Goal: Information Seeking & Learning: Compare options

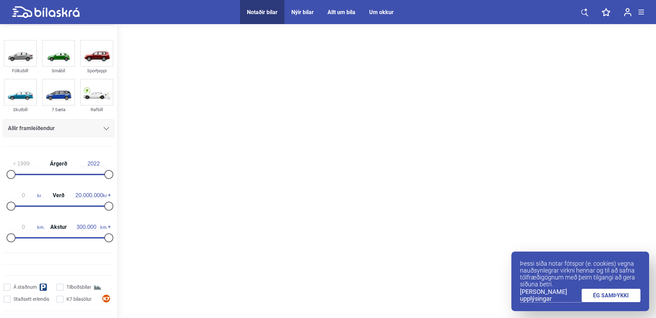
click at [582, 17] on link at bounding box center [585, 12] width 21 height 24
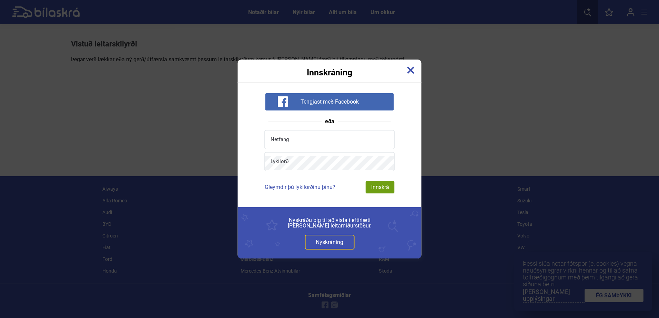
click at [411, 64] on div "Innskráning" at bounding box center [330, 68] width 184 height 17
click at [411, 75] on link at bounding box center [411, 71] width 8 height 10
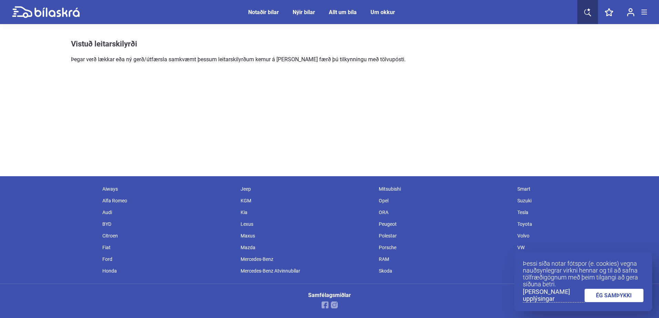
click at [595, 8] on link at bounding box center [587, 12] width 21 height 24
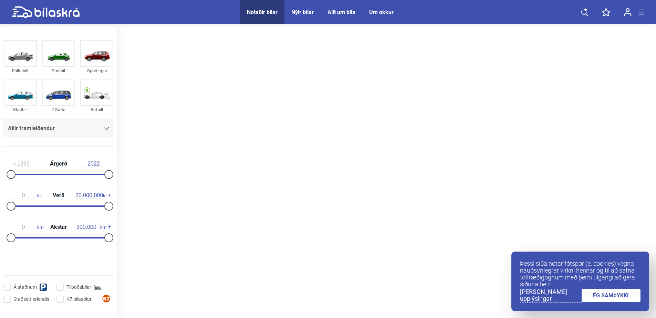
click at [169, 113] on div at bounding box center [386, 173] width 539 height 294
click at [58, 50] on img at bounding box center [59, 54] width 32 height 26
drag, startPoint x: 108, startPoint y: 235, endPoint x: 62, endPoint y: 234, distance: 45.5
click at [62, 234] on div at bounding box center [66, 238] width 9 height 9
drag, startPoint x: 62, startPoint y: 234, endPoint x: 81, endPoint y: 238, distance: 19.9
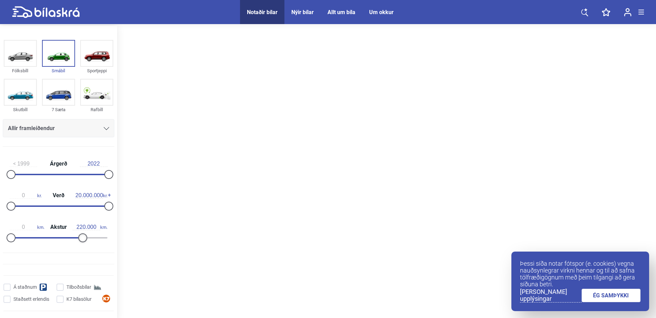
click at [81, 238] on div at bounding box center [82, 238] width 9 height 9
drag, startPoint x: 81, startPoint y: 238, endPoint x: 105, endPoint y: 219, distance: 30.6
click at [105, 219] on div "0 km. Akstur 220.000 km." at bounding box center [59, 232] width 112 height 32
type input "250.000"
drag, startPoint x: 80, startPoint y: 240, endPoint x: 89, endPoint y: 244, distance: 10.0
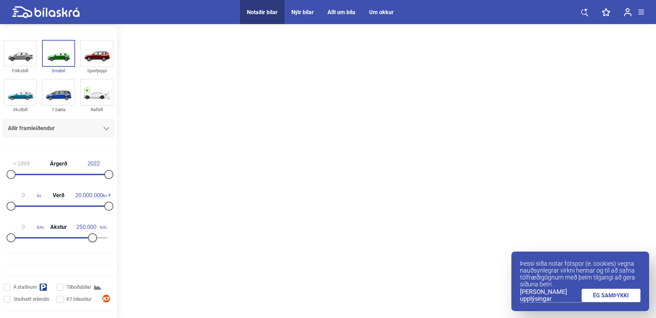
click at [89, 244] on div "0 km. Akstur 250.000 km." at bounding box center [59, 232] width 112 height 32
drag, startPoint x: 106, startPoint y: 207, endPoint x: 17, endPoint y: 207, distance: 88.6
click at [17, 207] on div at bounding box center [17, 206] width 9 height 9
click at [203, 188] on div at bounding box center [386, 173] width 539 height 294
click at [591, 300] on link "ÉG SAMÞYKKI" at bounding box center [611, 295] width 59 height 13
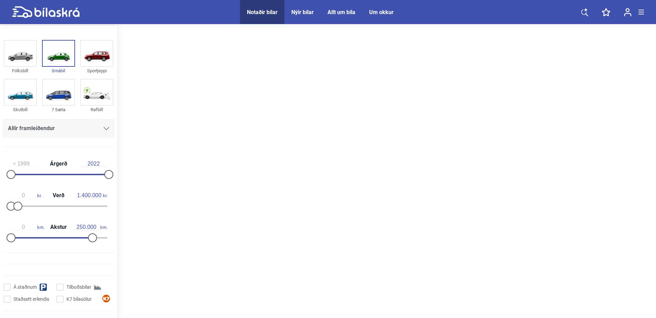
click at [101, 126] on div "Allir framleiðendur" at bounding box center [58, 129] width 101 height 10
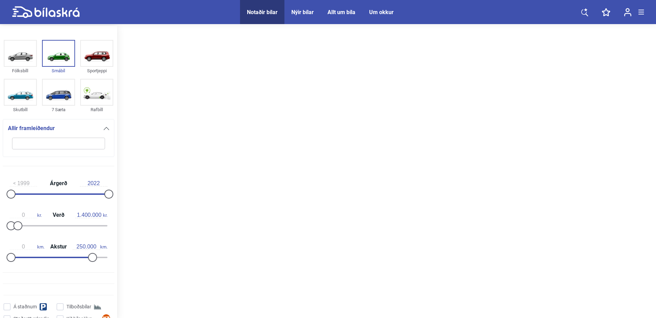
click at [101, 126] on div "Allir framleiðendur" at bounding box center [58, 129] width 101 height 10
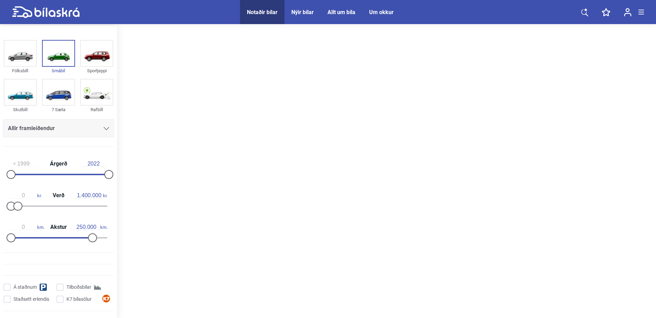
click at [320, 135] on div at bounding box center [386, 173] width 539 height 294
drag, startPoint x: 319, startPoint y: 135, endPoint x: 314, endPoint y: 138, distance: 6.2
click at [318, 136] on div at bounding box center [386, 173] width 539 height 294
click at [314, 138] on div at bounding box center [386, 173] width 539 height 294
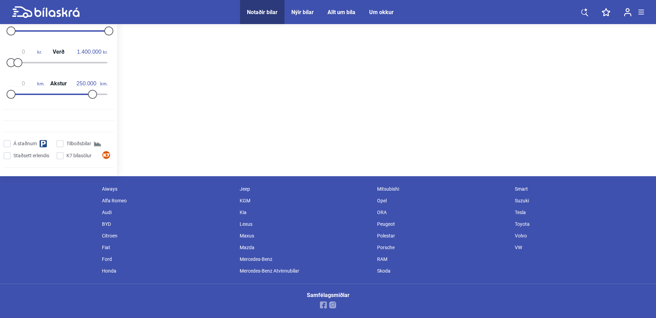
click at [50, 19] on link at bounding box center [46, 12] width 68 height 24
type input "20.000.000"
type input "300.000"
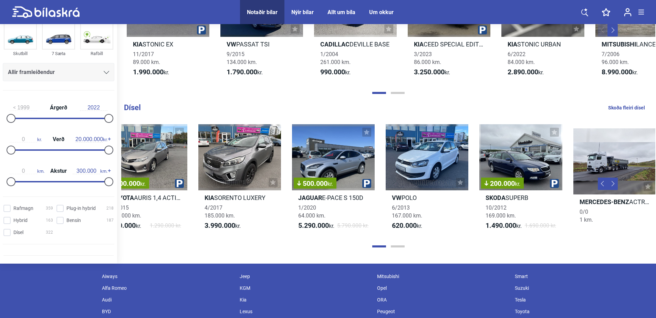
scroll to position [0, 23]
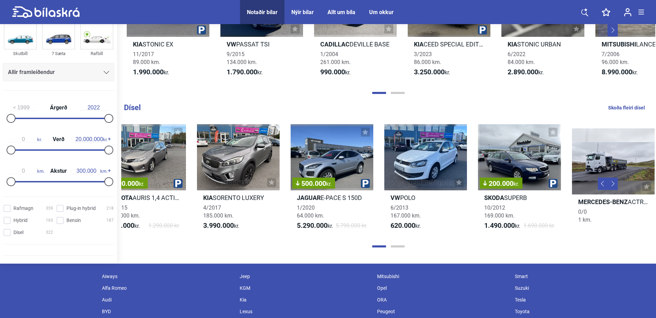
drag, startPoint x: 495, startPoint y: 190, endPoint x: 477, endPoint y: 182, distance: 19.9
click at [477, 182] on div "300.000 kr. Toyota AURIS 1,4 ACTIVE 1/2015 175.000 km. 990.000 kr. 1.290.000 kr…" at bounding box center [567, 181] width 938 height 126
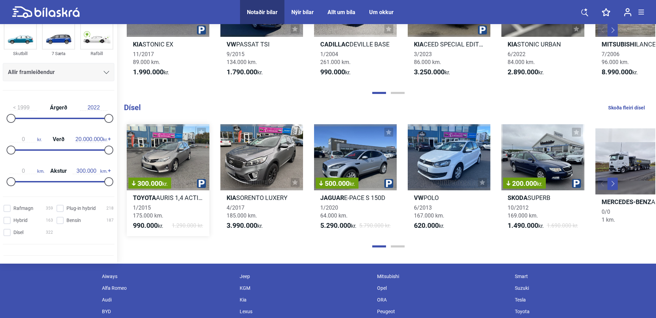
drag, startPoint x: 143, startPoint y: 185, endPoint x: 188, endPoint y: 179, distance: 45.6
click at [188, 179] on div "300.000 kr." at bounding box center [168, 157] width 83 height 66
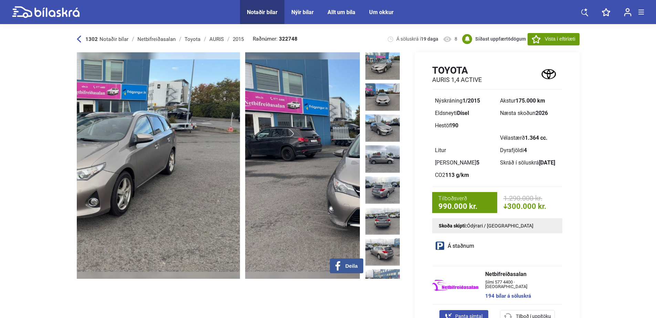
drag, startPoint x: 283, startPoint y: 153, endPoint x: 88, endPoint y: 154, distance: 194.7
click at [132, 154] on img at bounding box center [98, 165] width 283 height 227
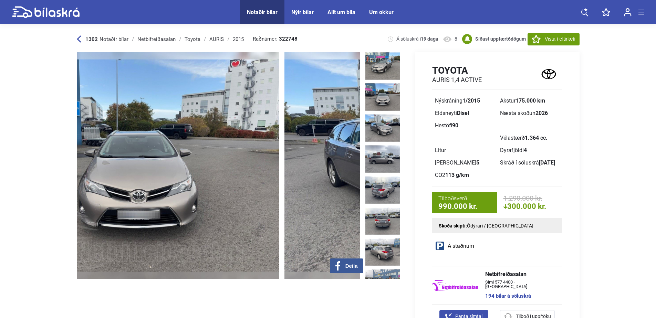
drag, startPoint x: 238, startPoint y: 155, endPoint x: 167, endPoint y: 162, distance: 70.6
click at [168, 162] on img at bounding box center [137, 165] width 283 height 227
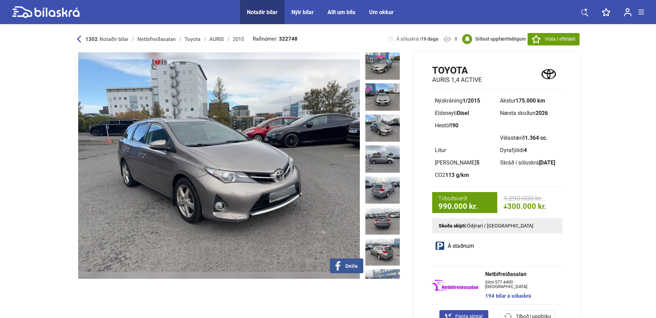
drag, startPoint x: 262, startPoint y: 154, endPoint x: 156, endPoint y: 161, distance: 105.4
click at [156, 161] on img at bounding box center [219, 165] width 283 height 227
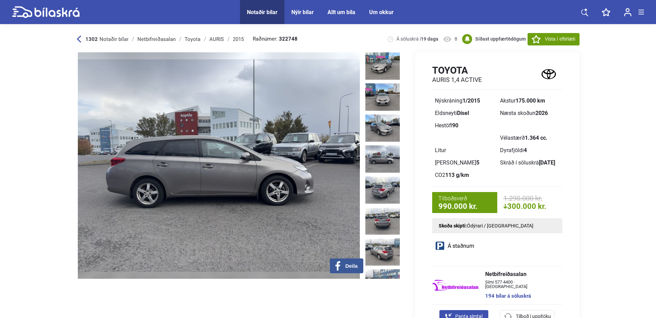
drag, startPoint x: 303, startPoint y: 152, endPoint x: 179, endPoint y: 173, distance: 125.8
click at [196, 172] on img at bounding box center [219, 165] width 283 height 227
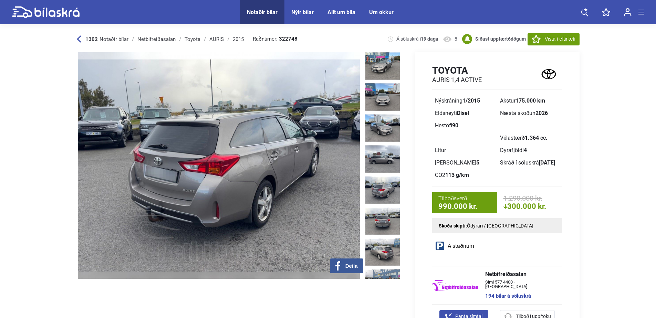
drag, startPoint x: 284, startPoint y: 161, endPoint x: 198, endPoint y: 164, distance: 86.2
click at [231, 164] on img at bounding box center [219, 165] width 283 height 227
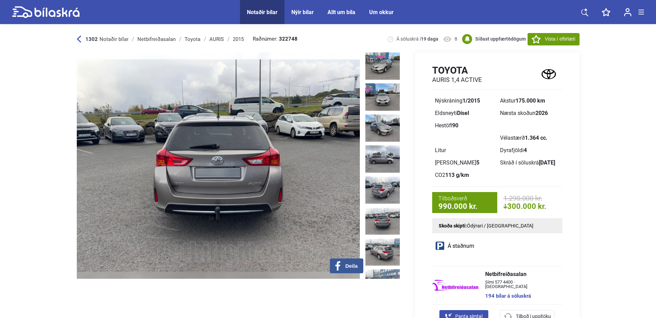
drag, startPoint x: 314, startPoint y: 155, endPoint x: 249, endPoint y: 157, distance: 65.2
click at [296, 157] on img at bounding box center [218, 165] width 283 height 227
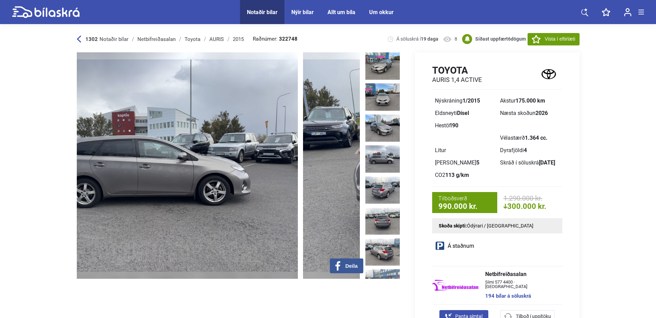
drag, startPoint x: 240, startPoint y: 156, endPoint x: 167, endPoint y: 157, distance: 73.1
click at [175, 157] on img at bounding box center [156, 165] width 283 height 227
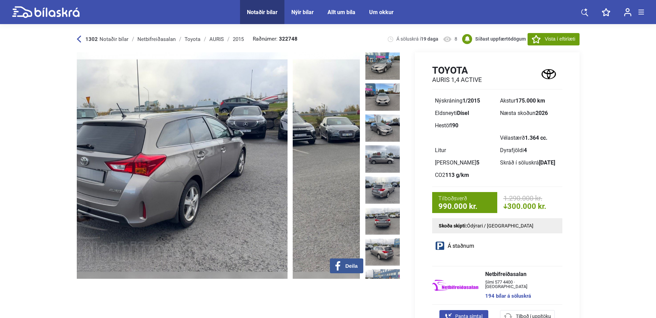
drag, startPoint x: 336, startPoint y: 146, endPoint x: 214, endPoint y: 155, distance: 121.9
click at [243, 155] on img at bounding box center [145, 165] width 283 height 227
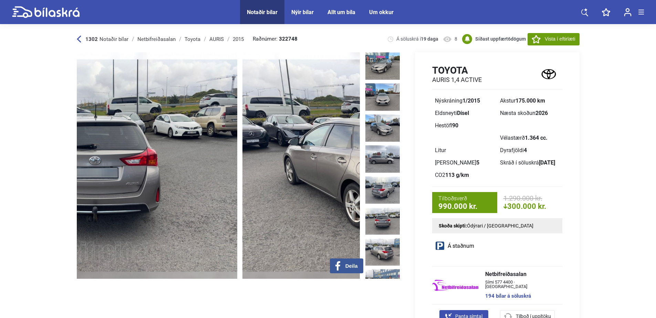
drag, startPoint x: 268, startPoint y: 143, endPoint x: 104, endPoint y: 153, distance: 164.4
click at [124, 153] on img at bounding box center [95, 165] width 283 height 227
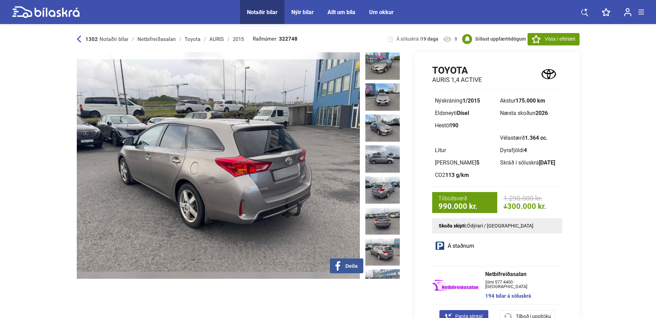
drag, startPoint x: 281, startPoint y: 149, endPoint x: 169, endPoint y: 162, distance: 112.4
click at [169, 162] on img at bounding box center [218, 165] width 283 height 227
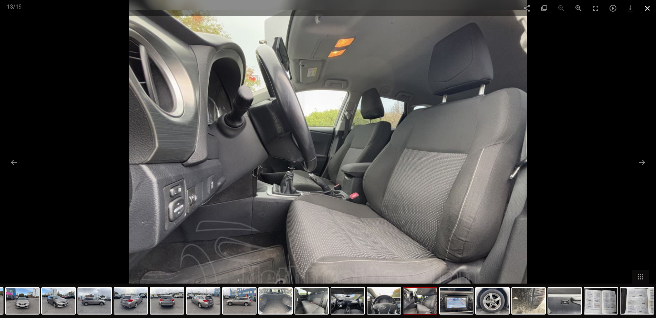
click at [642, 8] on span at bounding box center [647, 8] width 17 height 16
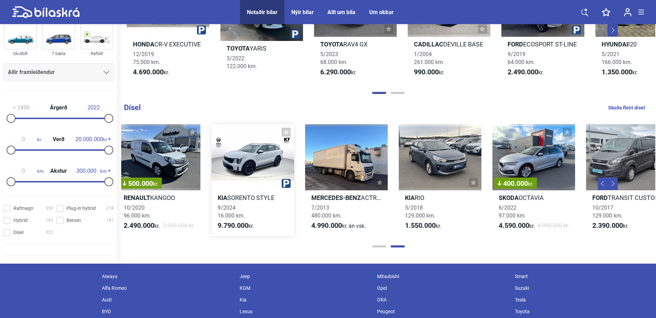
scroll to position [0, 403]
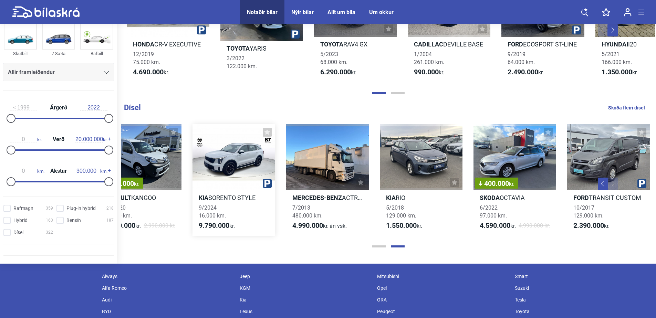
drag, startPoint x: 550, startPoint y: 237, endPoint x: 214, endPoint y: 254, distance: 335.7
click at [214, 243] on div "Mercedes-Benz [PERSON_NAME] TOURER 9/2016 204.000 km. 2.990.000 kr. VW T-ROC ST…" at bounding box center [187, 181] width 938 height 126
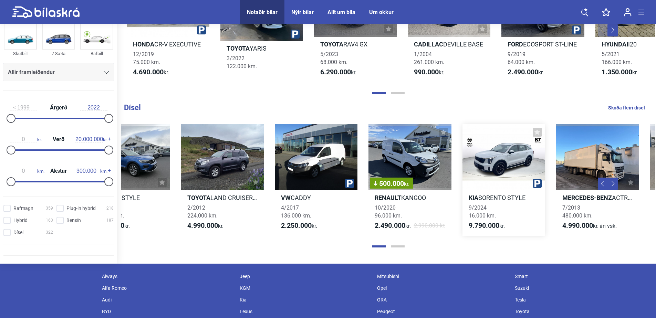
scroll to position [0, 0]
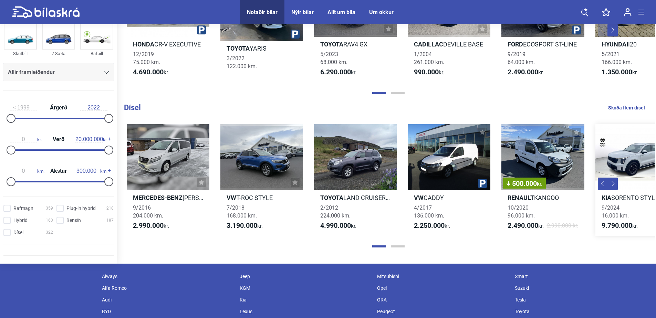
drag, startPoint x: 513, startPoint y: 227, endPoint x: 640, endPoint y: 236, distance: 126.4
click at [567, 242] on div "Mercedes-Benz [PERSON_NAME] TOURER 9/2016 204.000 km. 2.990.000 kr. VW T-ROC ST…" at bounding box center [590, 181] width 938 height 126
drag, startPoint x: 227, startPoint y: 233, endPoint x: 394, endPoint y: 218, distance: 167.5
click at [387, 222] on div "Mercedes-Benz [PERSON_NAME] TOURER 9/2016 204.000 km. 2.990.000 kr. VW T-ROC ST…" at bounding box center [590, 181] width 938 height 126
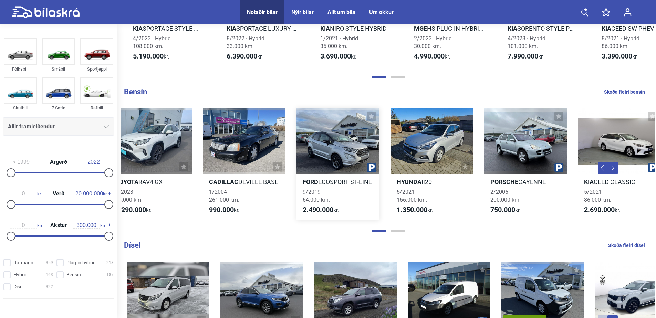
scroll to position [0, 211]
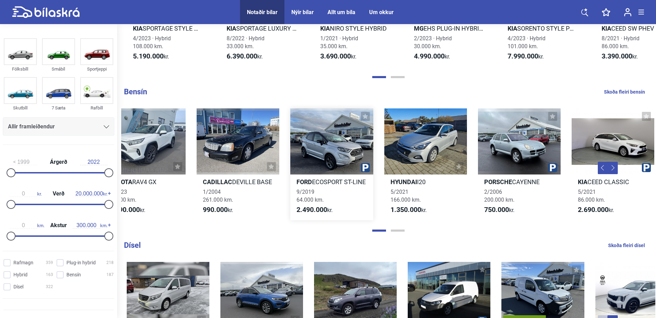
drag, startPoint x: 465, startPoint y: 205, endPoint x: 297, endPoint y: 219, distance: 168.0
click at [297, 219] on div "Honda CR-V EXECUTIVE 12/2019 75.000 km. 4.690.000 kr. Toyota YARIS 3/2022 122.0…" at bounding box center [379, 165] width 938 height 126
click at [446, 175] on div at bounding box center [426, 142] width 83 height 66
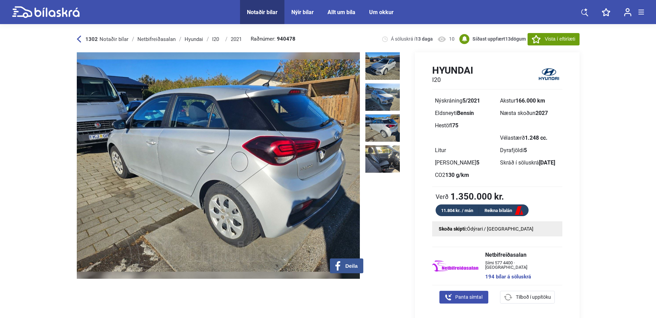
drag, startPoint x: 311, startPoint y: 143, endPoint x: 99, endPoint y: 155, distance: 212.3
click at [103, 154] on img at bounding box center [218, 165] width 283 height 227
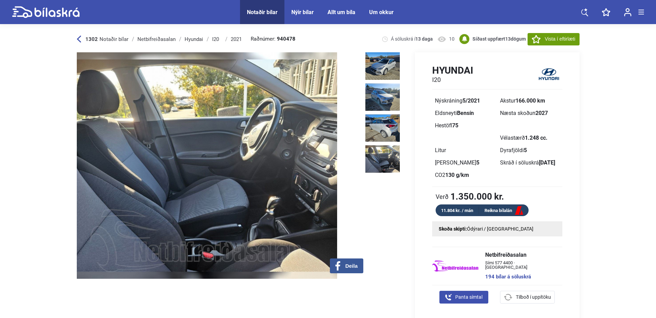
drag, startPoint x: 257, startPoint y: 134, endPoint x: 60, endPoint y: 166, distance: 199.3
click at [73, 164] on div "1302 Notaðir bílar Netbifreiðasalan Hyundai I20 2021 Raðnúmer: 940478 Á söluskr…" at bounding box center [328, 251] width 517 height 450
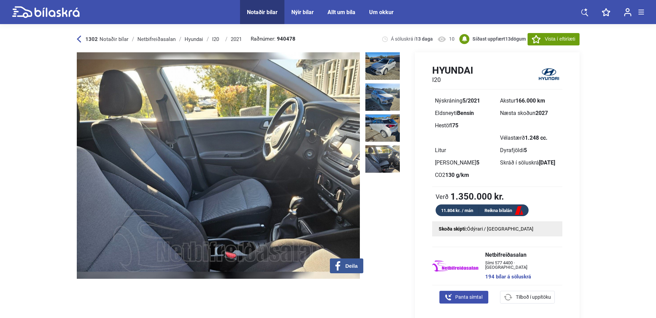
drag, startPoint x: 206, startPoint y: 147, endPoint x: 335, endPoint y: 132, distance: 129.8
click at [289, 139] on img at bounding box center [218, 165] width 283 height 227
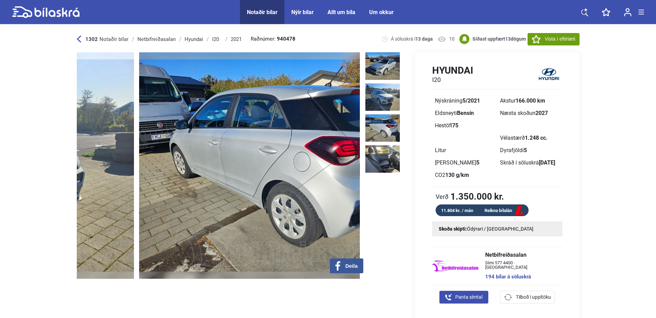
drag, startPoint x: 271, startPoint y: 138, endPoint x: 380, endPoint y: 128, distance: 110.1
click at [375, 128] on div "‹ › Deila" at bounding box center [240, 165] width 326 height 227
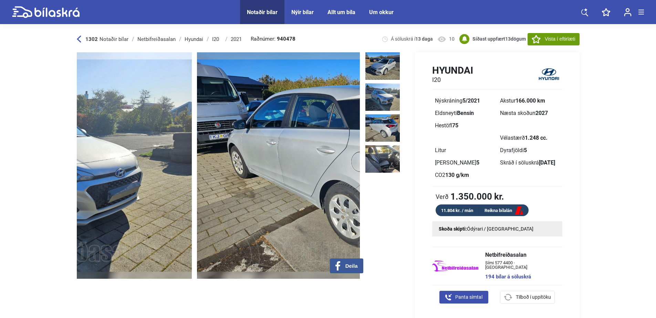
drag, startPoint x: 206, startPoint y: 147, endPoint x: 353, endPoint y: 136, distance: 147.2
click at [331, 139] on img at bounding box center [338, 165] width 283 height 227
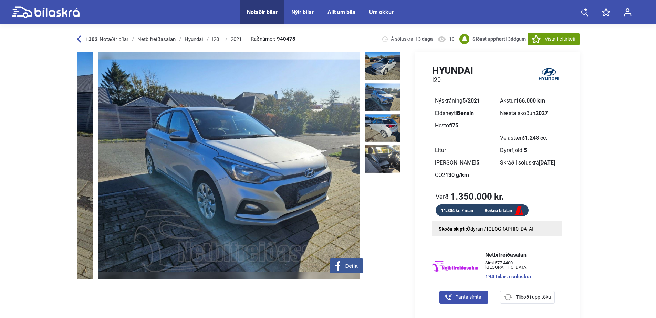
drag, startPoint x: 212, startPoint y: 151, endPoint x: 424, endPoint y: 132, distance: 212.8
click at [410, 134] on div "‹ › Deila Á söluskrá í 13 daga 10 Hyundai I20 Nýskráning 5/2021 Akstur 166.000 …" at bounding box center [328, 188] width 503 height 273
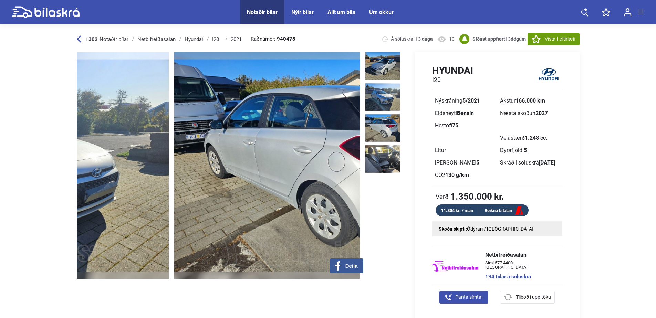
drag, startPoint x: 192, startPoint y: 154, endPoint x: 338, endPoint y: 146, distance: 146.7
click at [342, 149] on img at bounding box center [315, 165] width 283 height 227
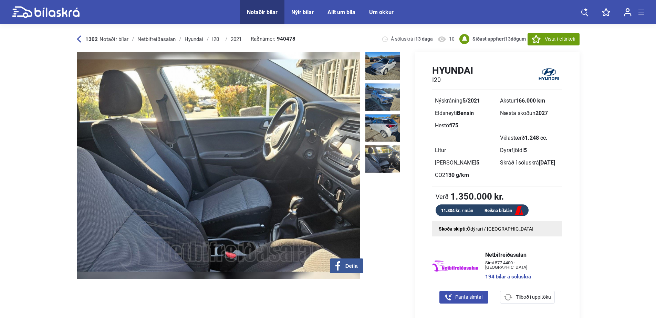
drag, startPoint x: 338, startPoint y: 151, endPoint x: 390, endPoint y: 147, distance: 51.8
click at [366, 149] on div "‹ › Deila" at bounding box center [240, 165] width 326 height 227
drag, startPoint x: 180, startPoint y: 164, endPoint x: 167, endPoint y: 165, distance: 12.9
click at [173, 164] on img at bounding box center [218, 165] width 283 height 227
click at [223, 164] on img at bounding box center [218, 165] width 283 height 227
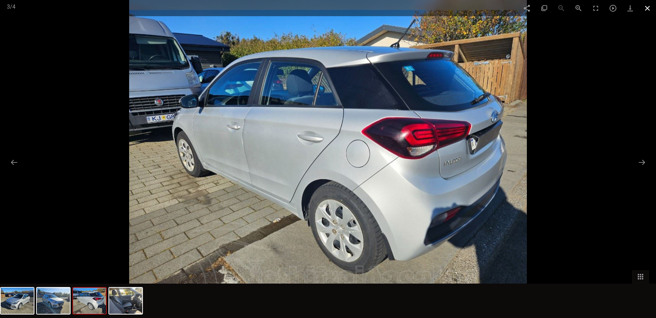
click at [649, 6] on span at bounding box center [647, 8] width 17 height 16
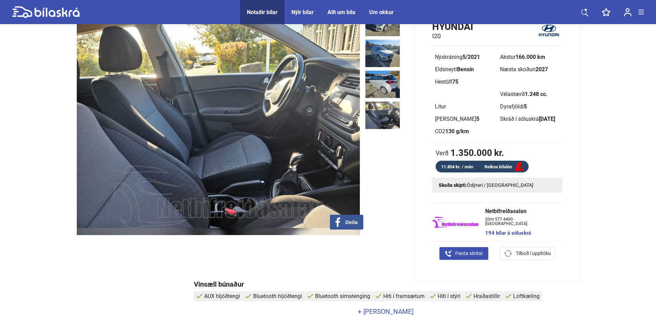
scroll to position [103, 0]
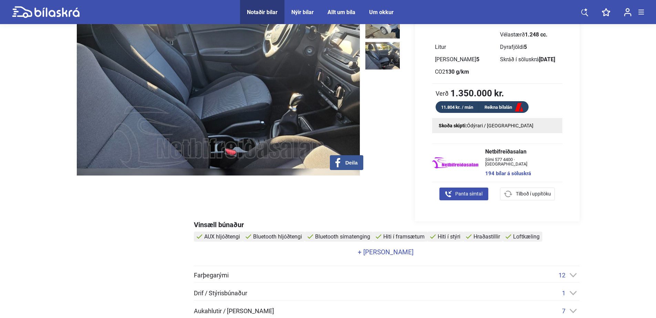
click at [394, 250] on link "+ [PERSON_NAME]" at bounding box center [386, 252] width 384 height 7
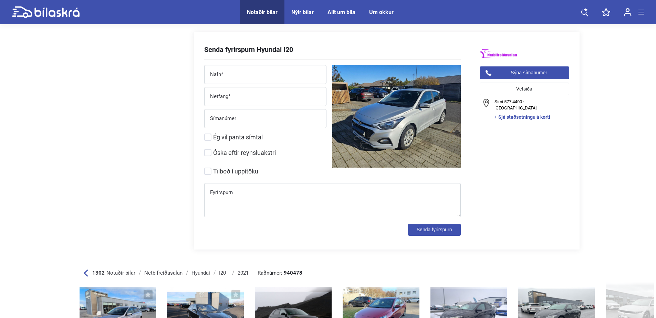
scroll to position [1103, 0]
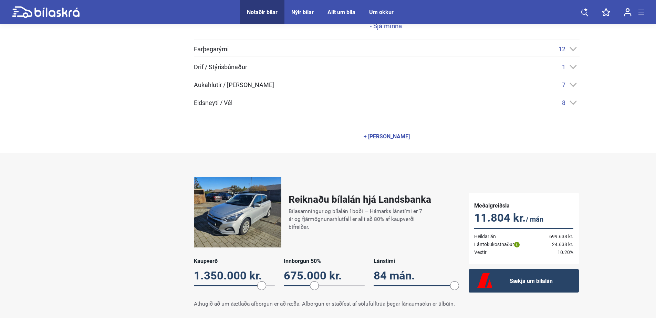
click at [261, 10] on div "Notaðir bílar" at bounding box center [262, 12] width 31 height 7
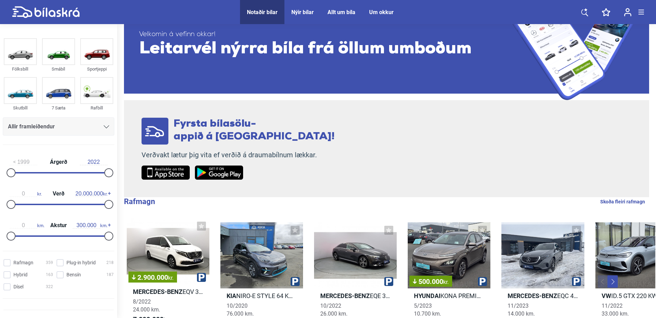
scroll to position [69, 0]
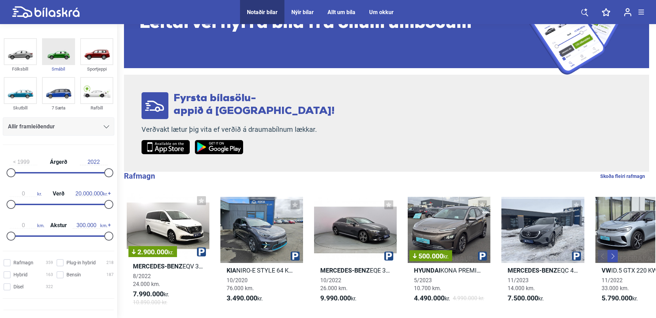
click at [59, 60] on img at bounding box center [59, 52] width 32 height 26
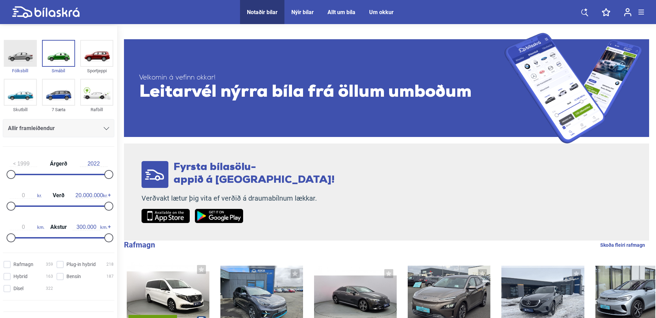
click at [14, 57] on img at bounding box center [20, 54] width 32 height 26
click at [22, 101] on img at bounding box center [20, 93] width 32 height 26
click at [93, 132] on div "Allir framleiðendur" at bounding box center [58, 129] width 101 height 10
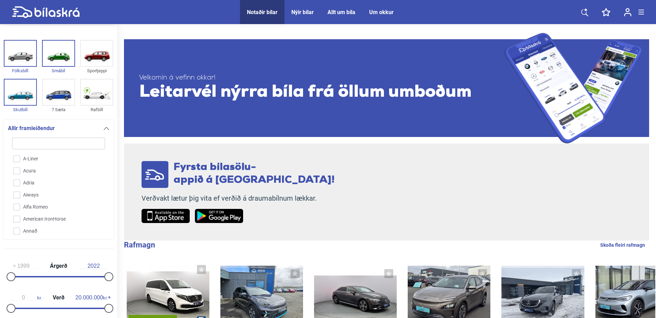
click at [93, 132] on div "Allir framleiðendur" at bounding box center [58, 129] width 101 height 10
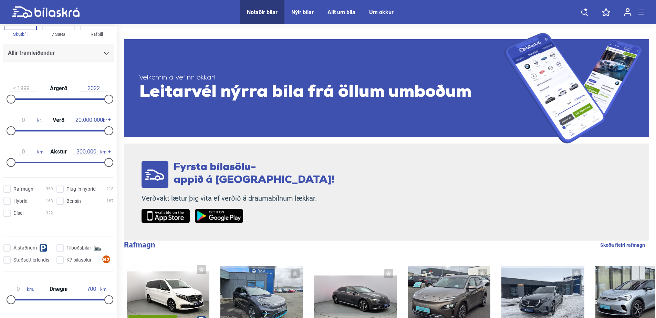
scroll to position [34, 0]
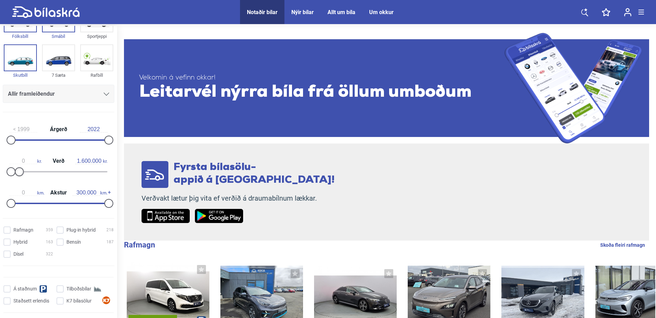
type input "1.500.000"
drag, startPoint x: 105, startPoint y: 172, endPoint x: 17, endPoint y: 167, distance: 88.4
click at [17, 167] on div "0 kr. Verð 1.500.000 kr." at bounding box center [59, 166] width 112 height 32
type input "240.000"
drag, startPoint x: 106, startPoint y: 207, endPoint x: 88, endPoint y: 213, distance: 19.7
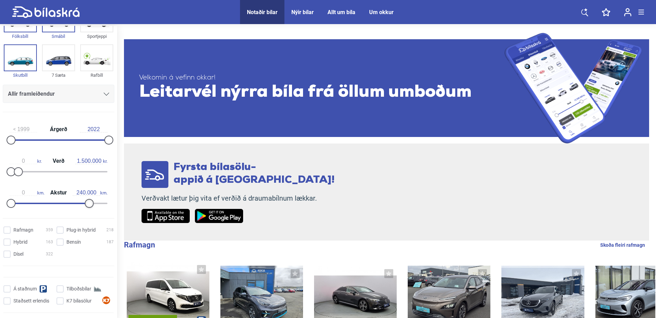
click at [88, 213] on form "Fólksbíll Smábíl Sportjeppi Skutbíll 7 Sæta Rafbíll Allir framleiðendur [PERSON…" at bounding box center [58, 138] width 117 height 294
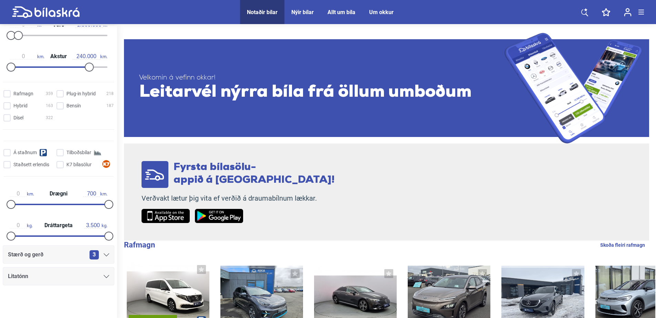
scroll to position [69, 0]
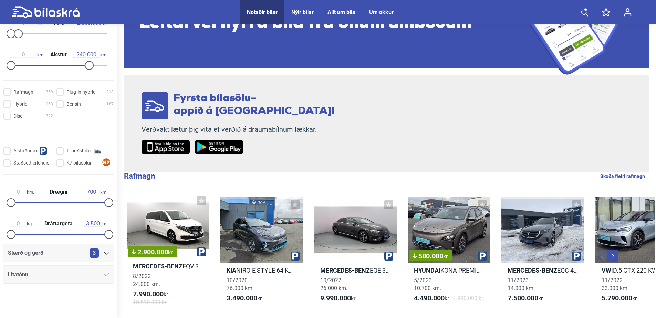
click at [100, 253] on div "3" at bounding box center [100, 253] width 20 height 9
click at [104, 252] on icon at bounding box center [107, 253] width 6 height 3
click at [105, 256] on div "3" at bounding box center [100, 253] width 20 height 9
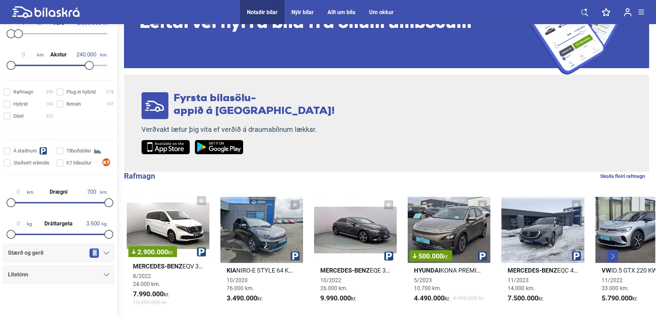
click at [105, 256] on div "3" at bounding box center [100, 253] width 20 height 9
drag, startPoint x: 105, startPoint y: 256, endPoint x: 103, endPoint y: 274, distance: 18.7
click at [104, 274] on icon at bounding box center [107, 275] width 6 height 3
click at [104, 276] on icon at bounding box center [107, 275] width 6 height 3
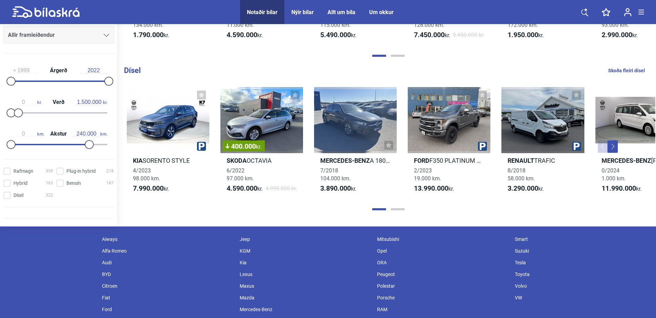
scroll to position [742, 0]
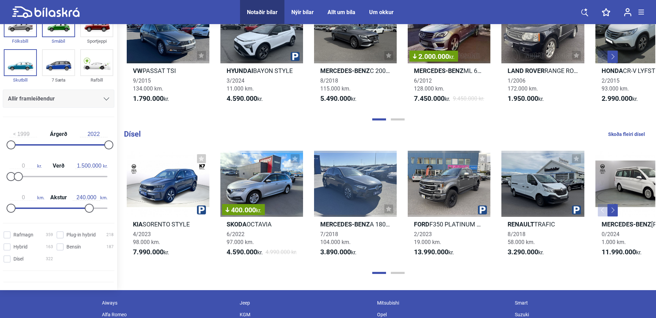
click at [620, 139] on link "Skoða fleiri dísel" at bounding box center [627, 134] width 37 height 9
checkbox input "true"
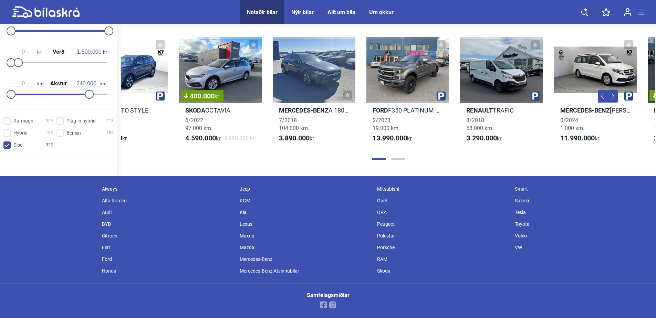
scroll to position [0, 195]
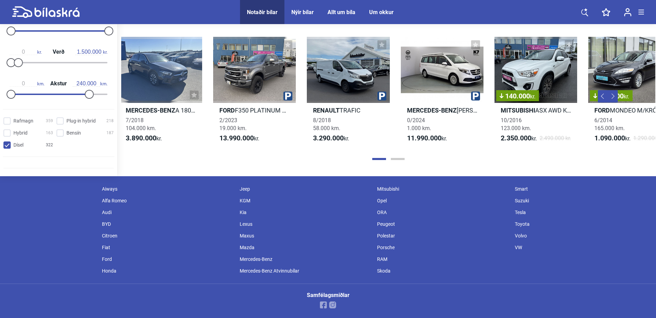
drag, startPoint x: 426, startPoint y: 137, endPoint x: 88, endPoint y: 154, distance: 338.5
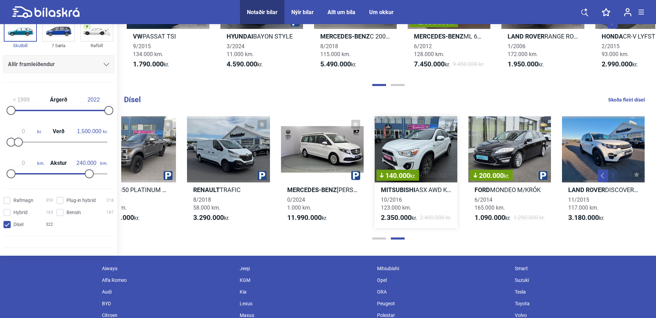
scroll to position [0, 403]
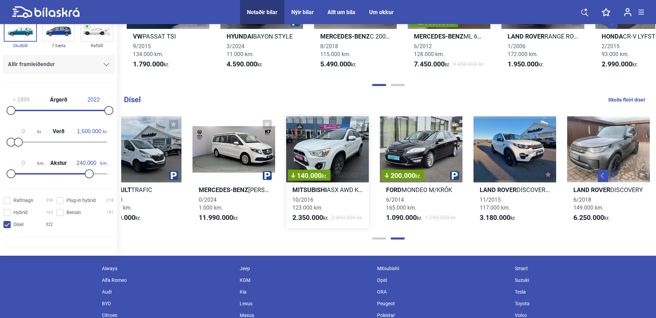
drag, startPoint x: 497, startPoint y: 210, endPoint x: 298, endPoint y: 196, distance: 199.0
click at [298, 196] on link "140.000 kr. Mitsubishi ASX AWD KRÓKUR 10/2016 123.000 km. 2.350.000 kr. 2.490.0…" at bounding box center [327, 172] width 83 height 112
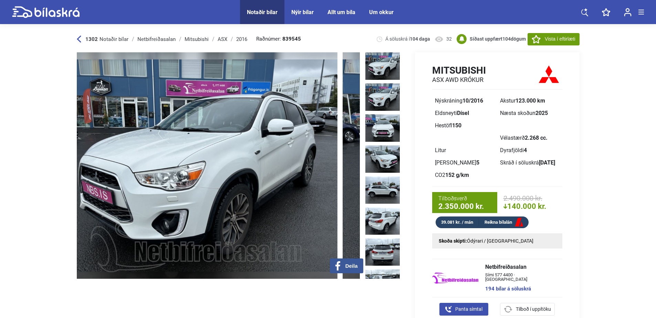
drag, startPoint x: 292, startPoint y: 116, endPoint x: 32, endPoint y: 138, distance: 260.7
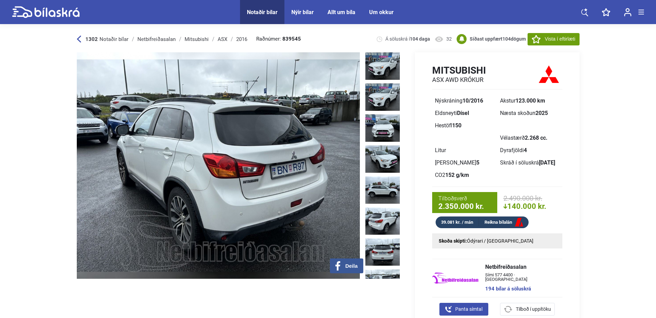
click at [388, 269] on img at bounding box center [383, 283] width 34 height 28
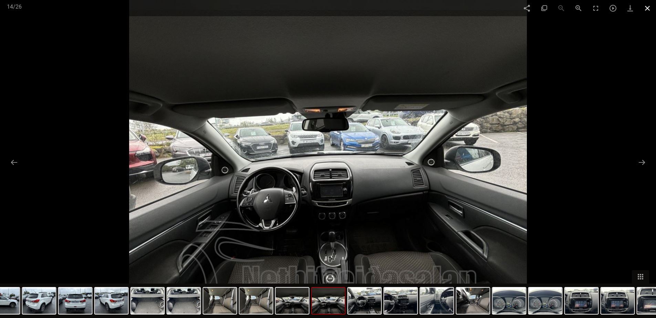
click at [649, 12] on span at bounding box center [647, 8] width 17 height 16
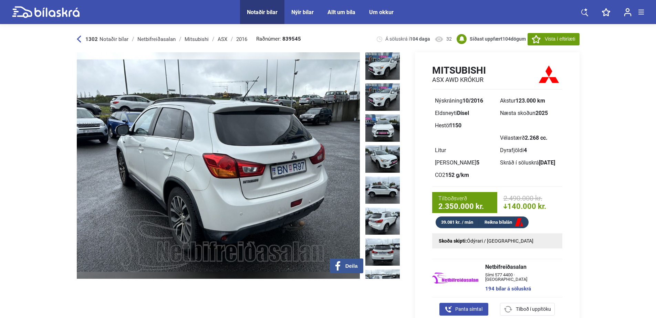
click at [257, 7] on span "Notaðir bílar" at bounding box center [262, 12] width 44 height 24
click at [257, 9] on div "Notaðir bílar" at bounding box center [262, 12] width 31 height 7
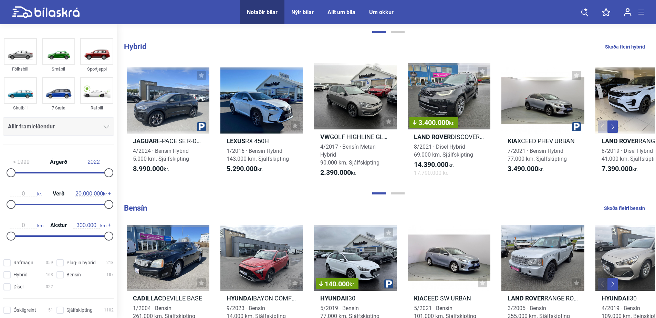
scroll to position [776, 0]
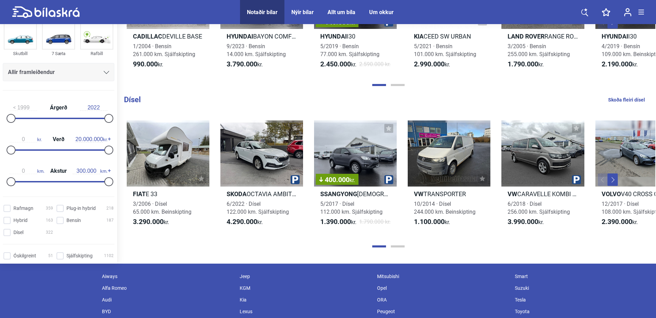
click at [635, 104] on link "Skoða fleiri dísel" at bounding box center [627, 99] width 37 height 9
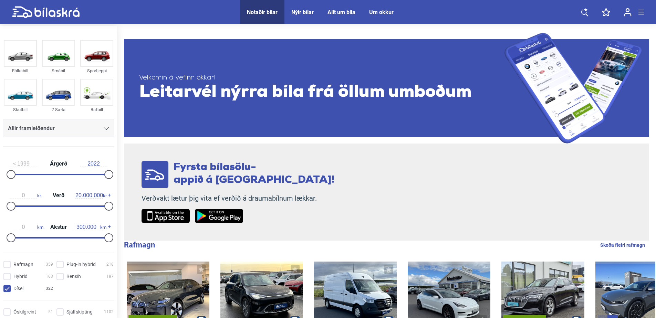
click at [642, 14] on span at bounding box center [642, 14] width 6 height 1
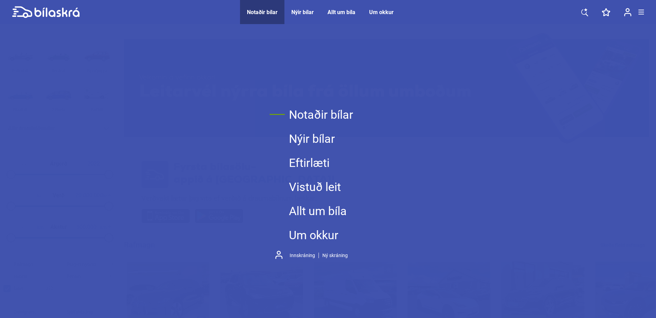
click at [338, 120] on link "Notaðir bílar" at bounding box center [321, 115] width 64 height 24
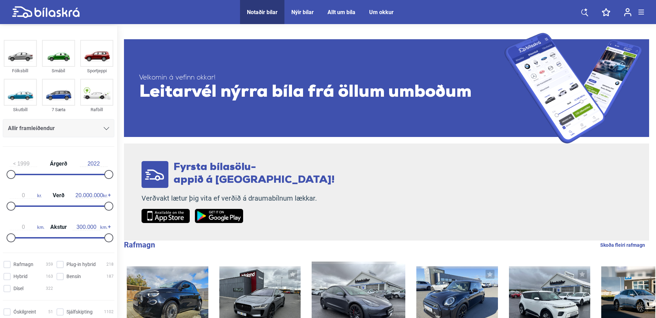
click at [63, 11] on icon at bounding box center [56, 12] width 45 height 9
checkbox input "true"
